Goal: Navigation & Orientation: Find specific page/section

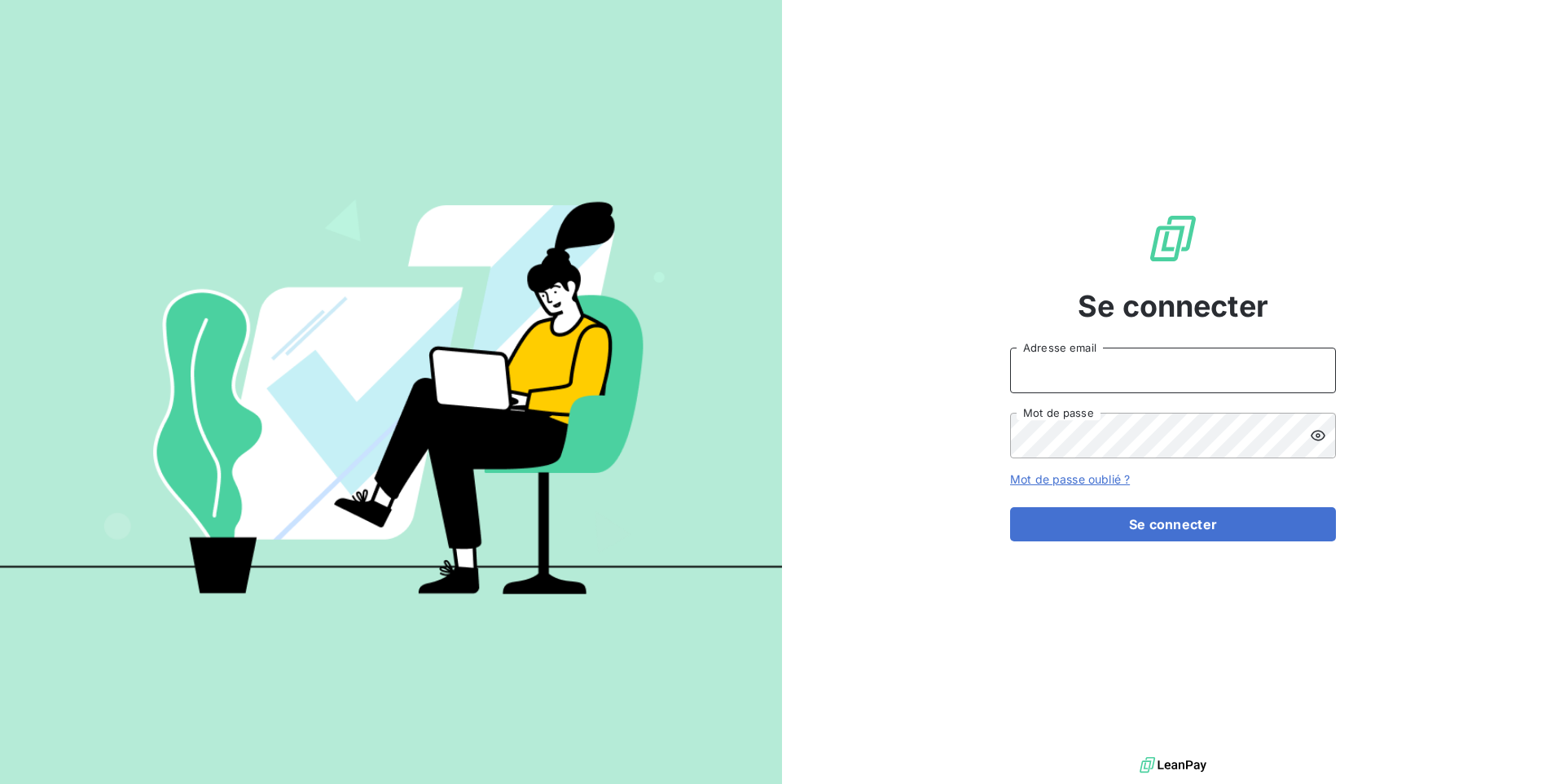
click at [1201, 371] on input "Adresse email" at bounding box center [1173, 370] width 326 height 45
type input "admin@lpgitaly"
click at [1010, 508] on button "Se connecter" at bounding box center [1173, 525] width 326 height 34
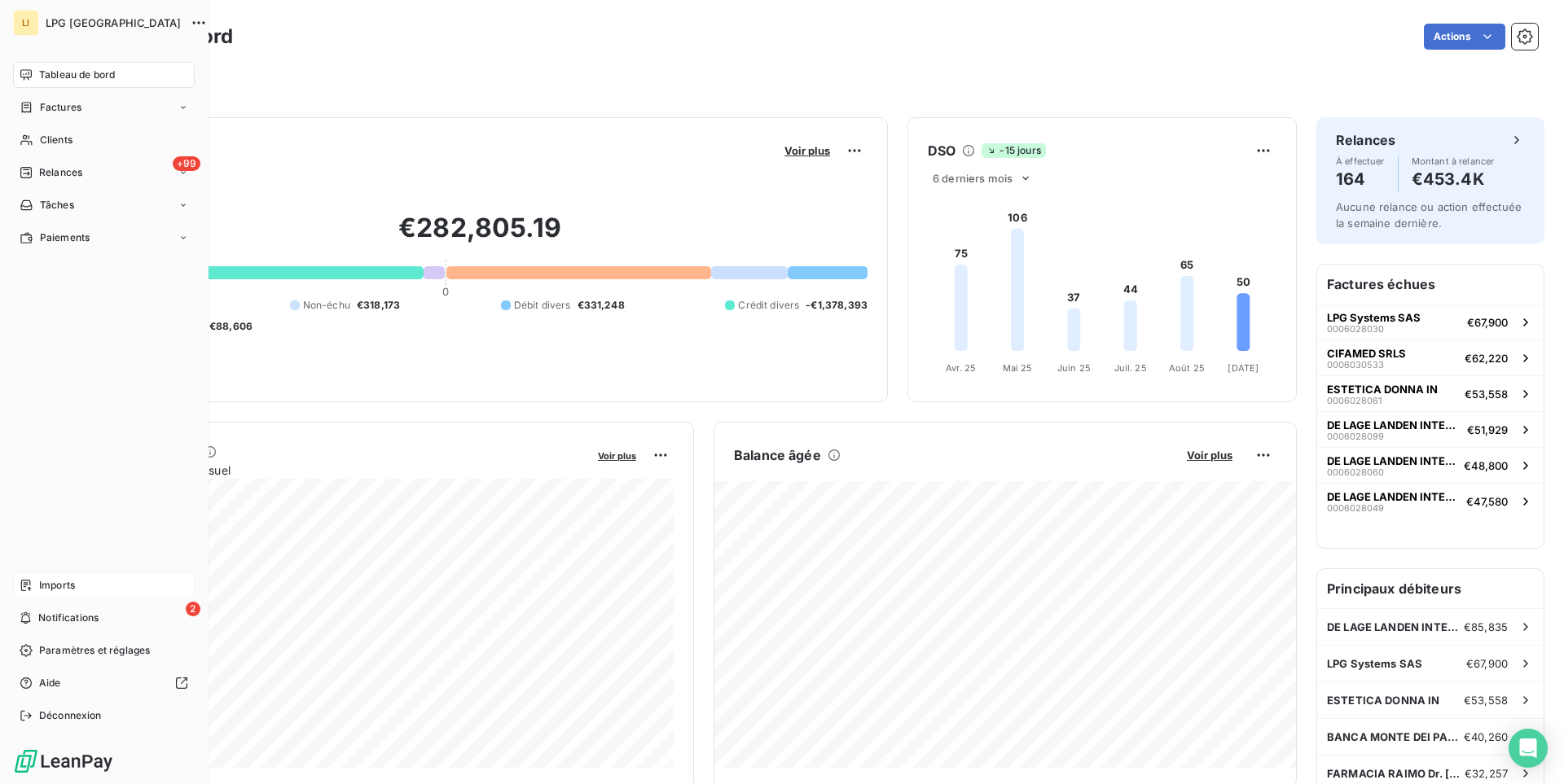
click at [84, 589] on div "Imports" at bounding box center [103, 585] width 182 height 26
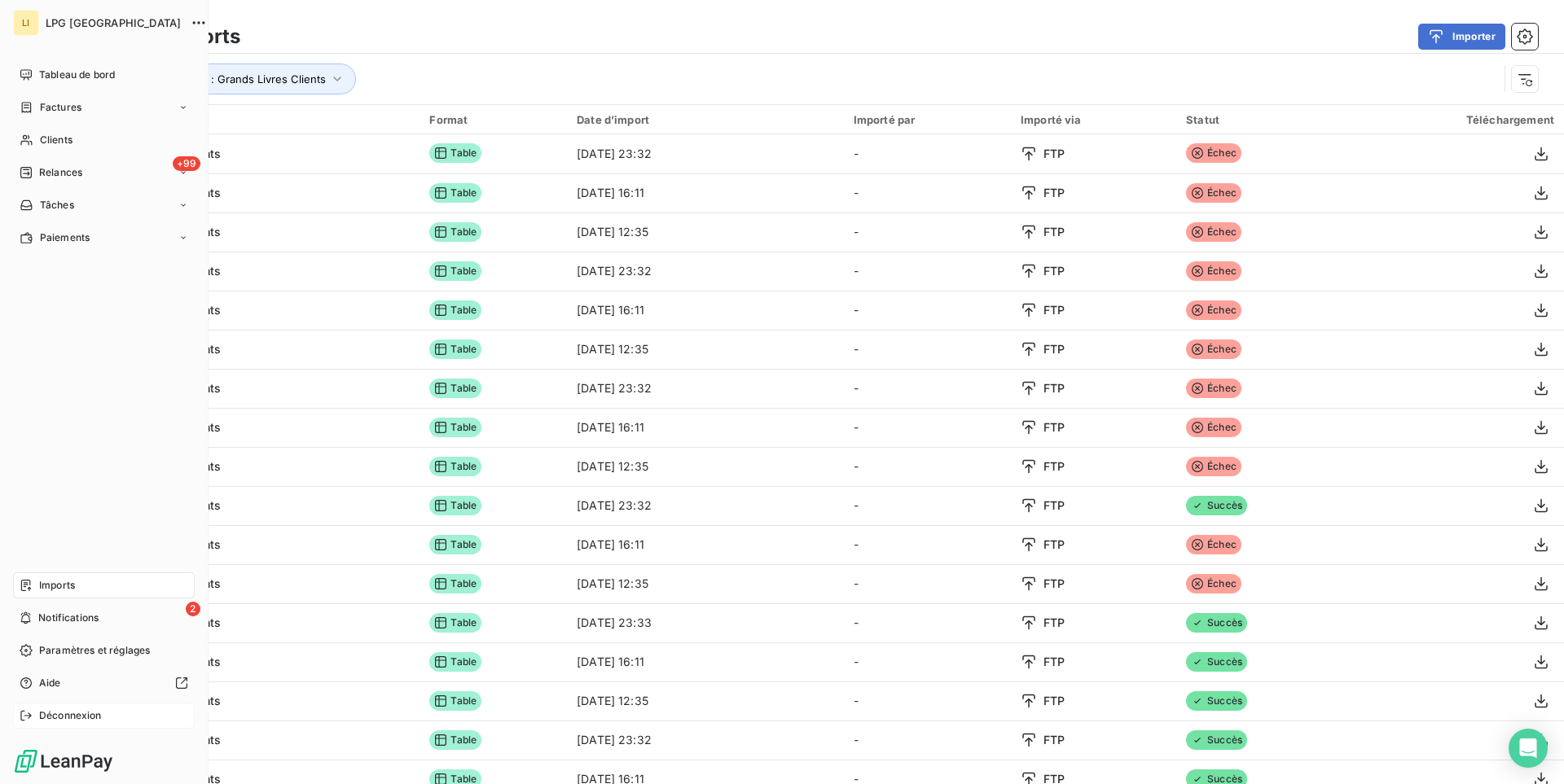
click at [60, 714] on span "Déconnexion" at bounding box center [70, 715] width 62 height 15
